Goal: Download file/media

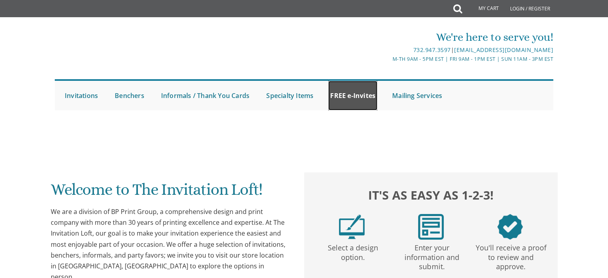
click at [351, 95] on link "FREE e-Invites" at bounding box center [352, 96] width 49 height 30
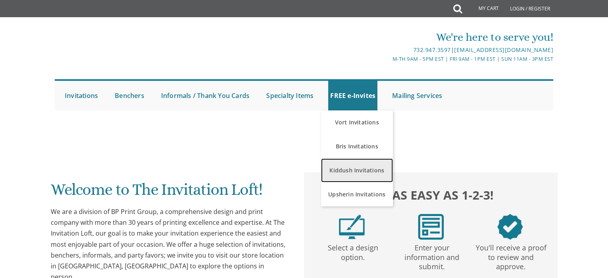
click at [364, 174] on link "Kiddush Invitations" at bounding box center [357, 170] width 72 height 24
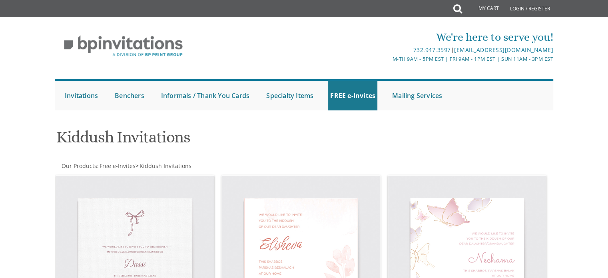
click at [2, 89] on div "We're here to serve you! 732.947.3597 | [EMAIL_ADDRESS][DOMAIN_NAME] M-Th 9am -…" at bounding box center [304, 67] width 608 height 93
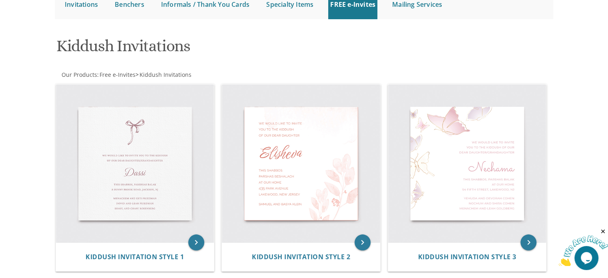
scroll to position [99, 0]
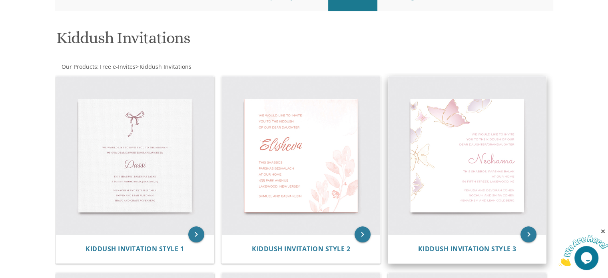
click at [448, 177] on img at bounding box center [467, 155] width 158 height 158
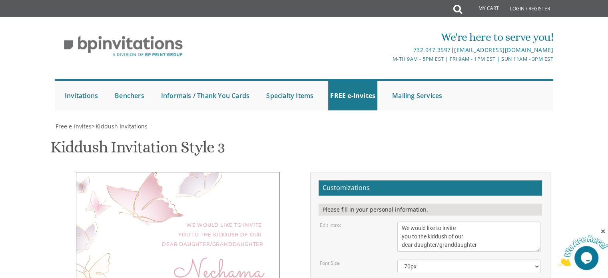
scroll to position [137, 0]
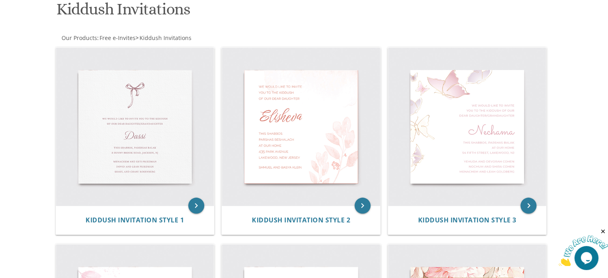
scroll to position [127, 0]
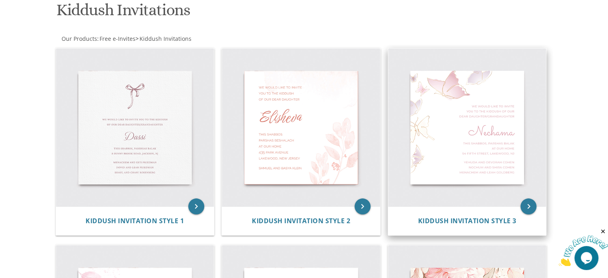
click at [452, 154] on img at bounding box center [467, 127] width 158 height 158
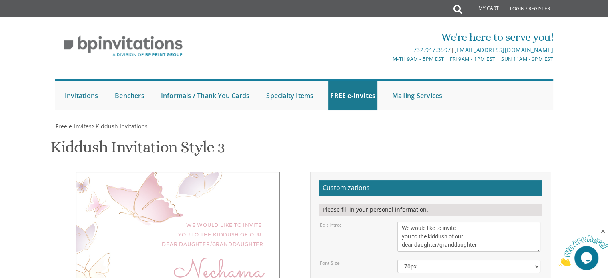
scroll to position [144, 0]
